Goal: Task Accomplishment & Management: Use online tool/utility

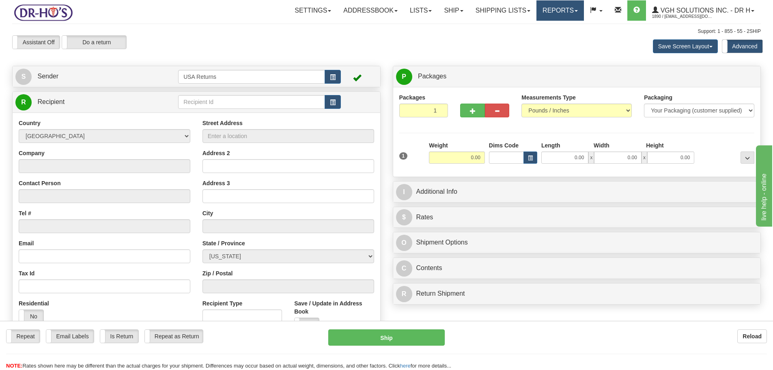
click at [558, 6] on link "Reports" at bounding box center [561, 10] width 48 height 20
drag, startPoint x: 529, startPoint y: 42, endPoint x: 465, endPoint y: 44, distance: 64.6
click at [529, 42] on span "New Dashboard" at bounding box center [538, 39] width 41 height 6
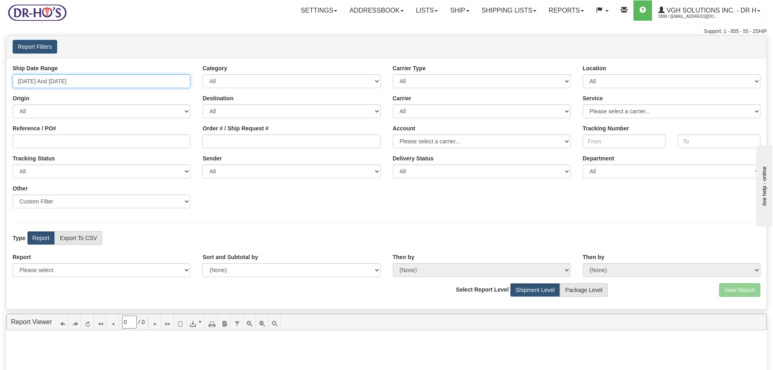
type input "08/01/2025"
type input "10/10/2025"
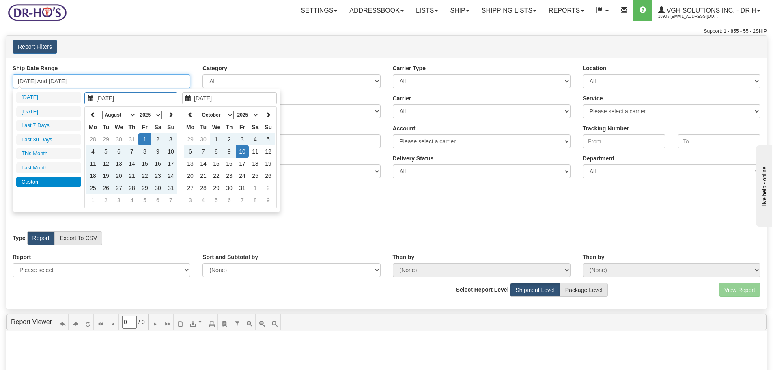
click at [84, 78] on input "08/01/2025 And 10/10/2025" at bounding box center [102, 81] width 178 height 14
click at [131, 54] on div "Report Filters User drho@drhonow.com Client 1890 - VGH Solutions Inc. - Dr HO" at bounding box center [386, 47] width 760 height 22
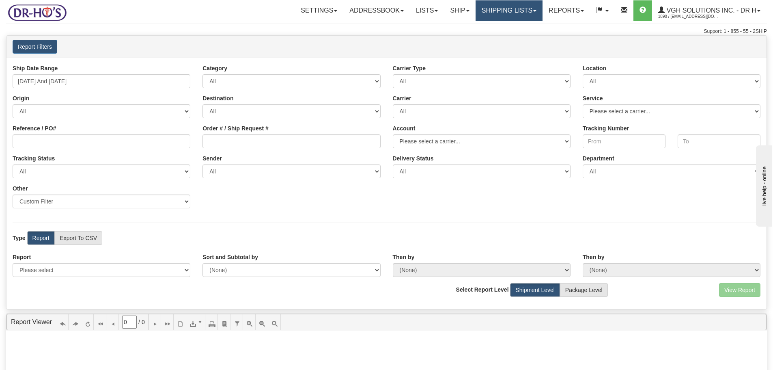
click at [538, 8] on link "Shipping lists" at bounding box center [509, 10] width 67 height 20
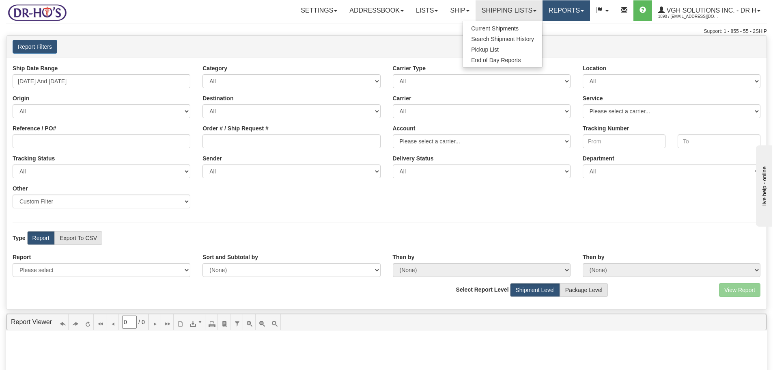
click at [579, 11] on link "Reports" at bounding box center [567, 10] width 48 height 20
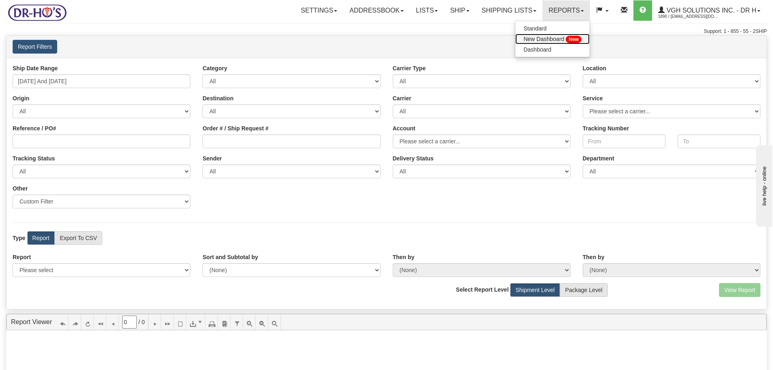
click at [542, 38] on span "New Dashboard" at bounding box center [544, 39] width 41 height 6
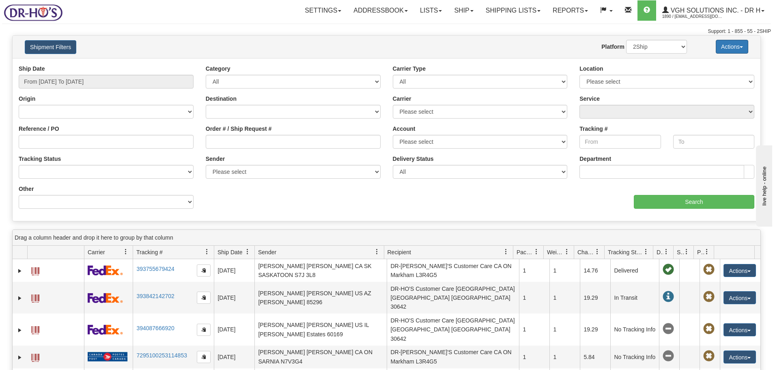
click at [726, 44] on button "Actions" at bounding box center [732, 47] width 32 height 14
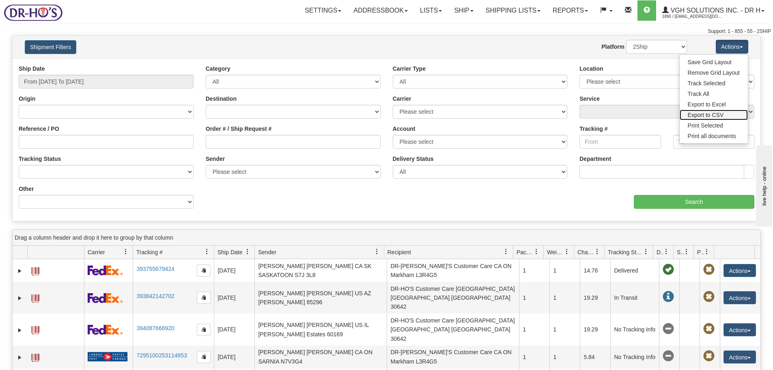
click at [730, 114] on link "Export to CSV" at bounding box center [714, 115] width 68 height 11
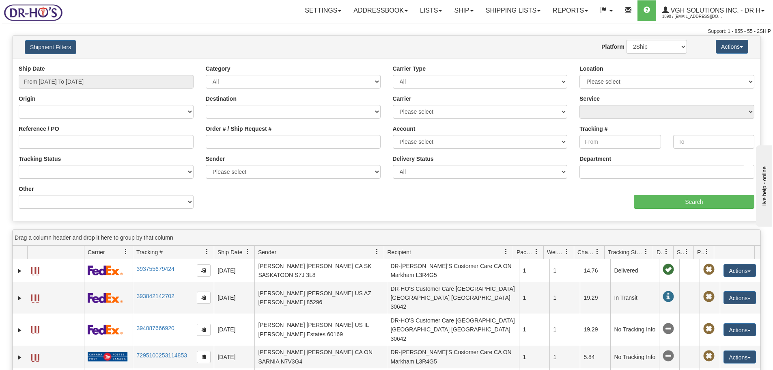
click at [515, 202] on div "aaa Search" at bounding box center [574, 197] width 374 height 24
click at [480, 54] on div "Shipment Filters Website Agent Nothing selected Client User Platform 2Ship Impo…" at bounding box center [387, 47] width 748 height 22
click at [467, 16] on link "Ship" at bounding box center [463, 10] width 31 height 20
click at [374, 31] on div "Support: 1 - 855 - 55 - 2SHIP" at bounding box center [386, 31] width 769 height 7
click at [452, 17] on link "Ship" at bounding box center [463, 10] width 31 height 20
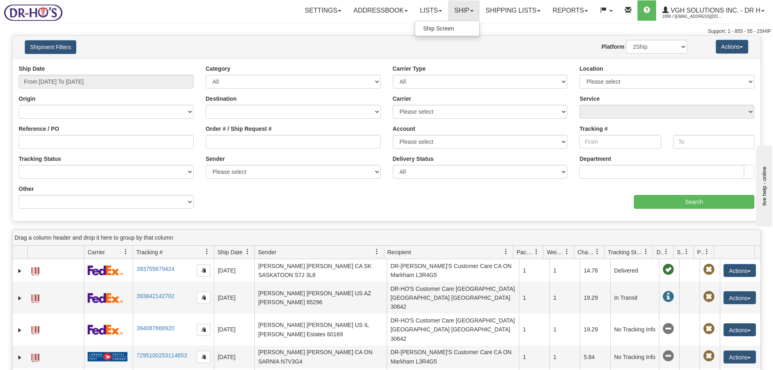
click at [322, 28] on div "Support: 1 - 855 - 55 - 2SHIP" at bounding box center [386, 31] width 769 height 7
click at [210, 35] on div "Shipment Filters Website Agent Nothing selected Client User Platform 2Ship Impo…" at bounding box center [386, 128] width 749 height 186
click at [257, 33] on div "Support: 1 - 855 - 55 - 2SHIP" at bounding box center [386, 31] width 769 height 7
